Goal: Task Accomplishment & Management: Manage account settings

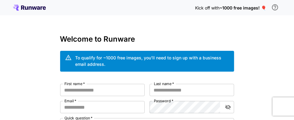
click at [254, 57] on div "Kick off with ~1000 free images! 🎈 Welcome to Runware To qualify for ~1000 free…" at bounding box center [147, 119] width 294 height 238
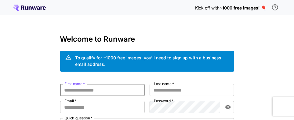
click at [100, 91] on input "First name   *" at bounding box center [102, 90] width 85 height 12
type input "*"
type input "****"
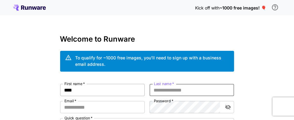
type input "*"
type input "*****"
click at [97, 105] on input "Email   *" at bounding box center [102, 107] width 85 height 12
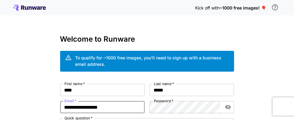
type input "**********"
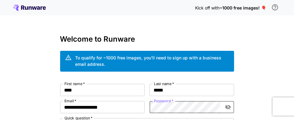
scroll to position [8, 0]
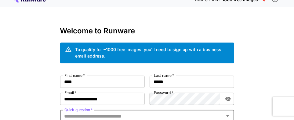
click at [229, 98] on icon "toggle password visibility" at bounding box center [228, 99] width 6 height 6
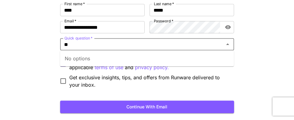
type input "*"
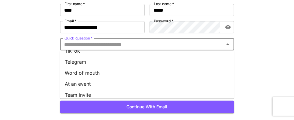
scroll to position [122, 0]
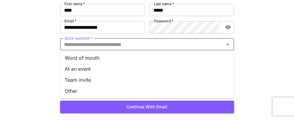
click at [84, 79] on li "Team invite" at bounding box center [147, 79] width 174 height 11
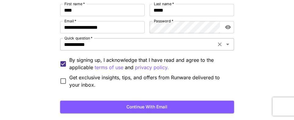
click at [220, 43] on icon "Clear" at bounding box center [220, 44] width 6 height 6
click at [227, 44] on icon "Open" at bounding box center [227, 45] width 3 height 2
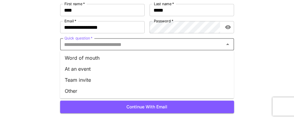
click at [98, 58] on li "Word of mouth" at bounding box center [147, 57] width 174 height 11
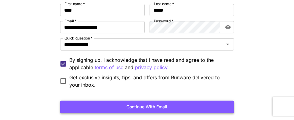
click at [153, 106] on button "Continue with email" at bounding box center [147, 107] width 174 height 13
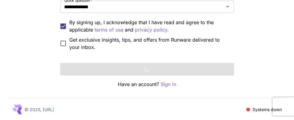
scroll to position [46, 0]
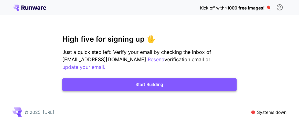
click at [149, 78] on button "Start Building" at bounding box center [149, 84] width 174 height 13
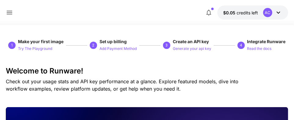
click at [10, 16] on icon at bounding box center [9, 12] width 7 height 7
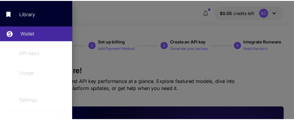
scroll to position [94, 0]
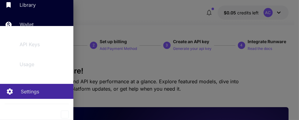
click at [25, 93] on p "Settings" at bounding box center [30, 91] width 18 height 7
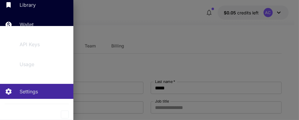
click at [178, 59] on div at bounding box center [149, 60] width 299 height 120
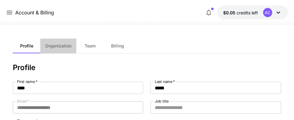
click at [60, 47] on span "Organization" at bounding box center [58, 46] width 26 height 6
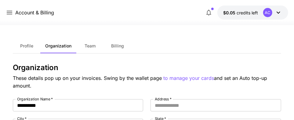
click at [91, 47] on span "Team" at bounding box center [90, 46] width 11 height 6
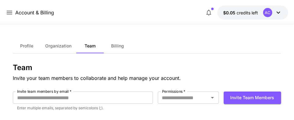
click at [118, 45] on span "Billing" at bounding box center [117, 46] width 13 height 6
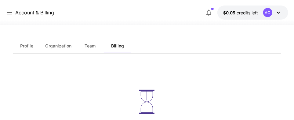
click at [7, 13] on icon at bounding box center [10, 13] width 6 height 4
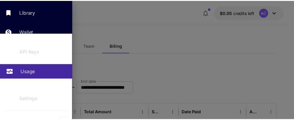
scroll to position [94, 0]
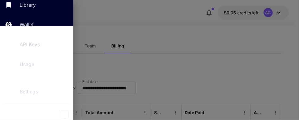
click at [171, 31] on div at bounding box center [149, 60] width 299 height 120
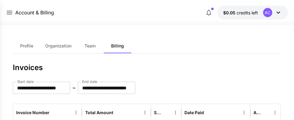
scroll to position [72, 0]
click at [11, 13] on icon at bounding box center [10, 13] width 6 height 4
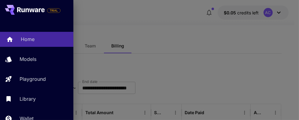
click at [27, 39] on p "Home" at bounding box center [28, 38] width 14 height 7
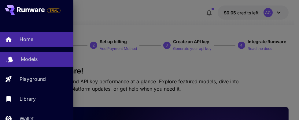
click at [27, 61] on p "Models" at bounding box center [29, 58] width 17 height 7
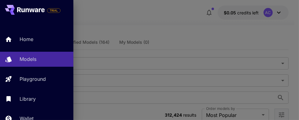
click at [186, 37] on div at bounding box center [149, 60] width 299 height 120
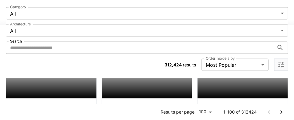
scroll to position [428, 0]
